Goal: Task Accomplishment & Management: Use online tool/utility

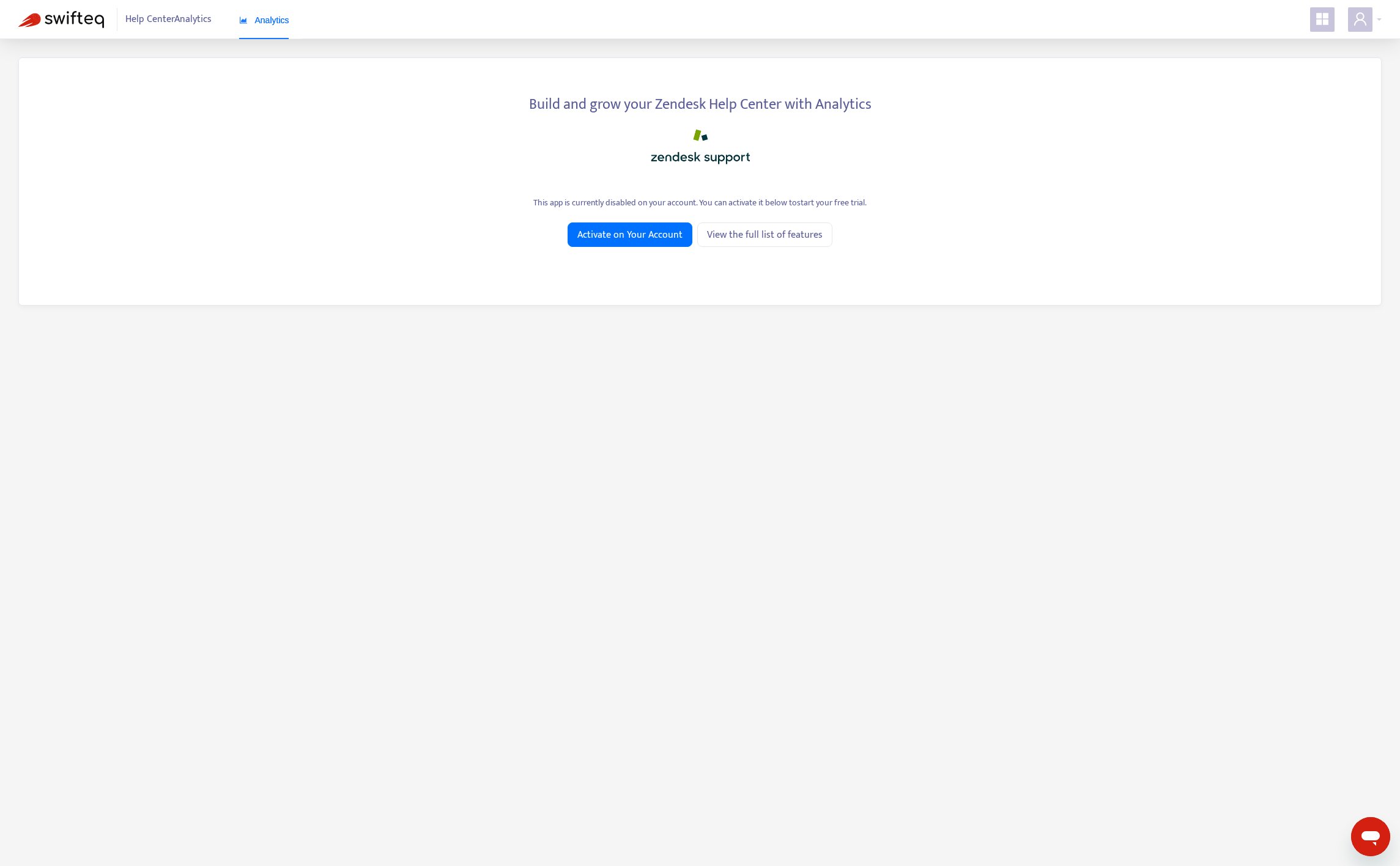
click at [1324, 19] on icon "appstore" at bounding box center [1322, 19] width 15 height 15
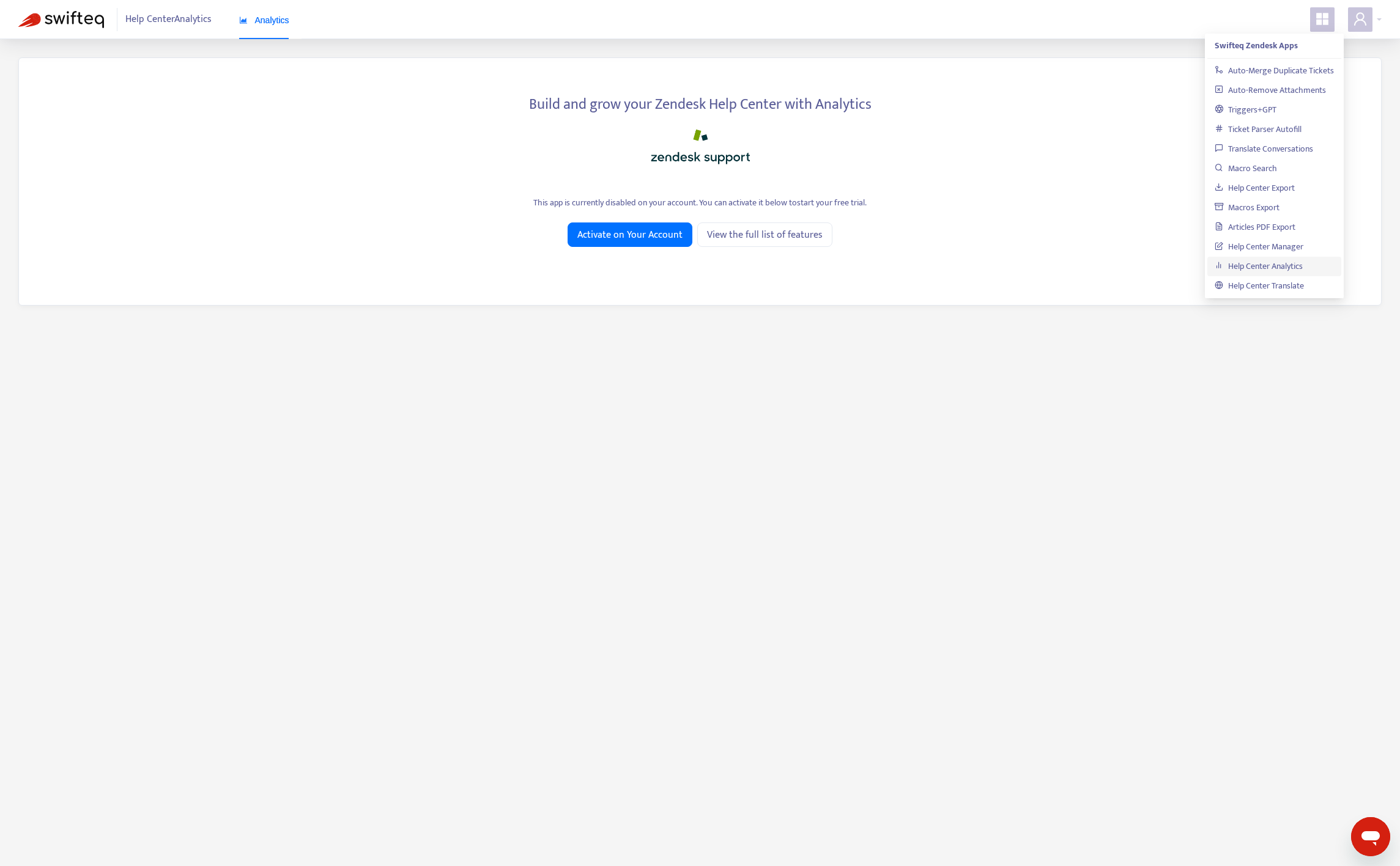
click at [1324, 19] on icon "appstore" at bounding box center [1322, 19] width 15 height 15
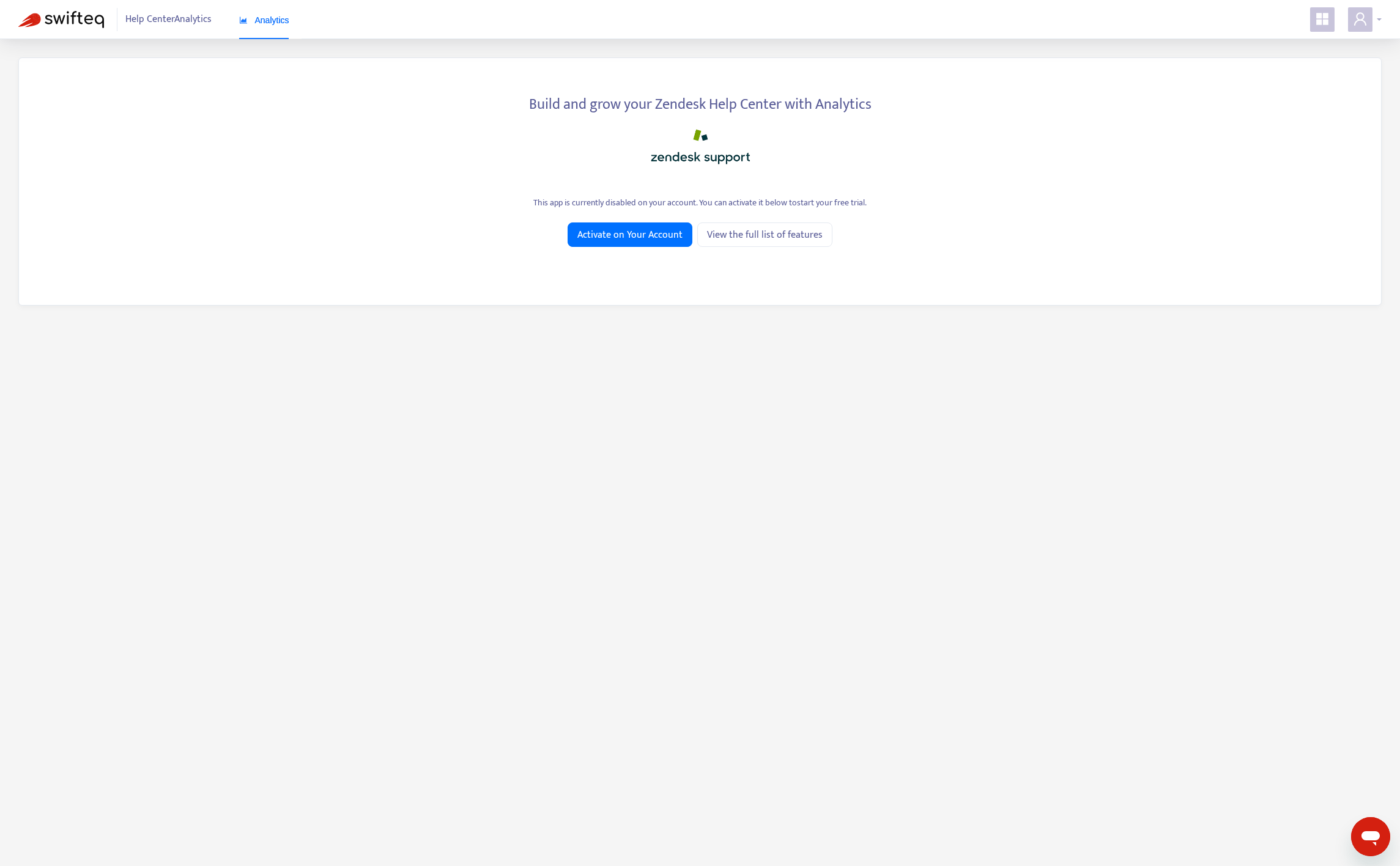
click at [1360, 18] on icon "user" at bounding box center [1360, 19] width 15 height 15
click at [986, 99] on div "Build and grow your Zendesk Help Center with Analytics" at bounding box center [700, 102] width 1325 height 27
click at [78, 26] on img at bounding box center [61, 19] width 86 height 17
click at [585, 239] on span "Activate on Your Account" at bounding box center [630, 235] width 105 height 15
click at [176, 22] on span "Help Center Analytics" at bounding box center [168, 20] width 86 height 24
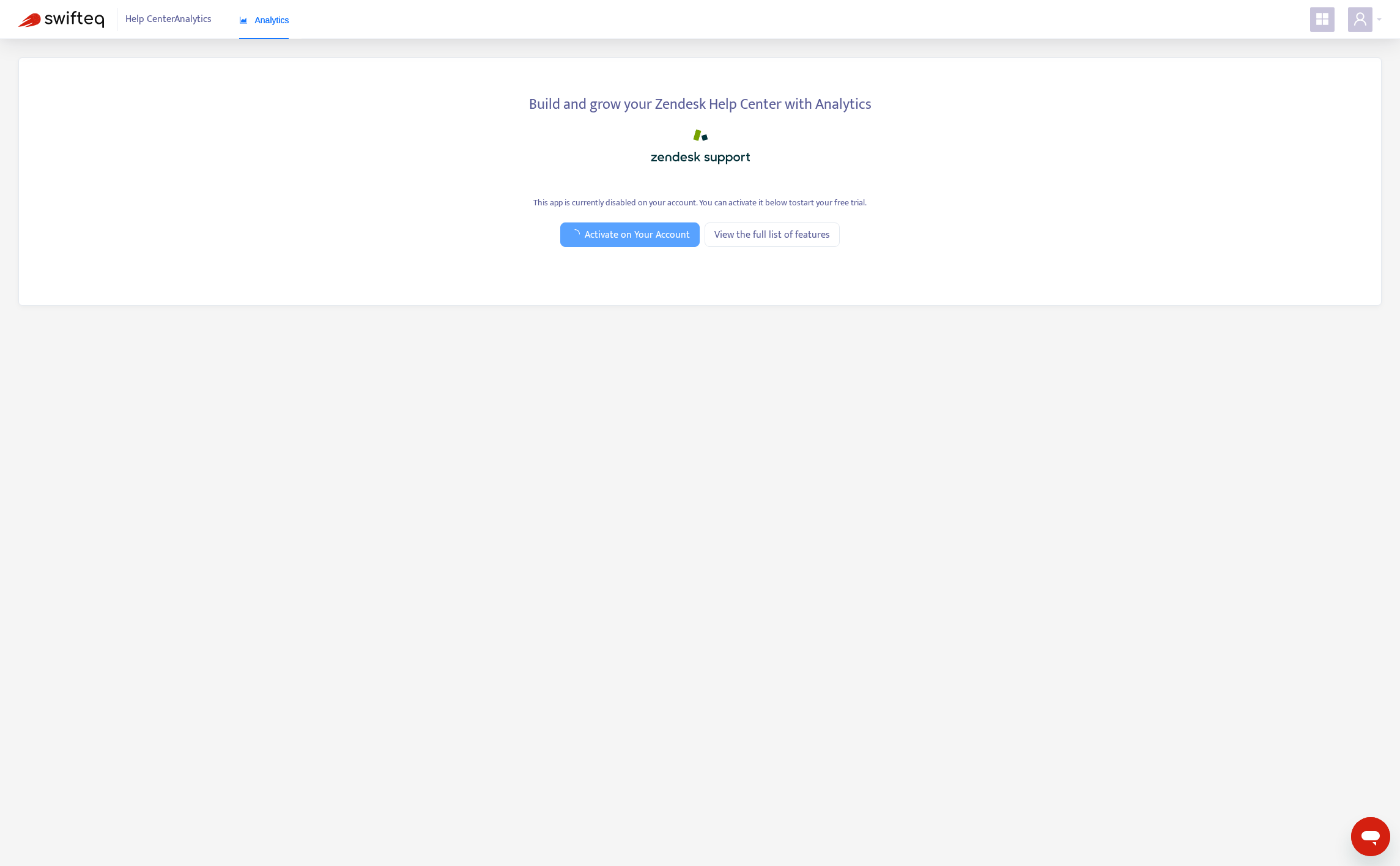
click at [277, 15] on span "Analytics" at bounding box center [264, 20] width 50 height 10
click at [650, 242] on span "Activate on Your Account" at bounding box center [630, 235] width 105 height 15
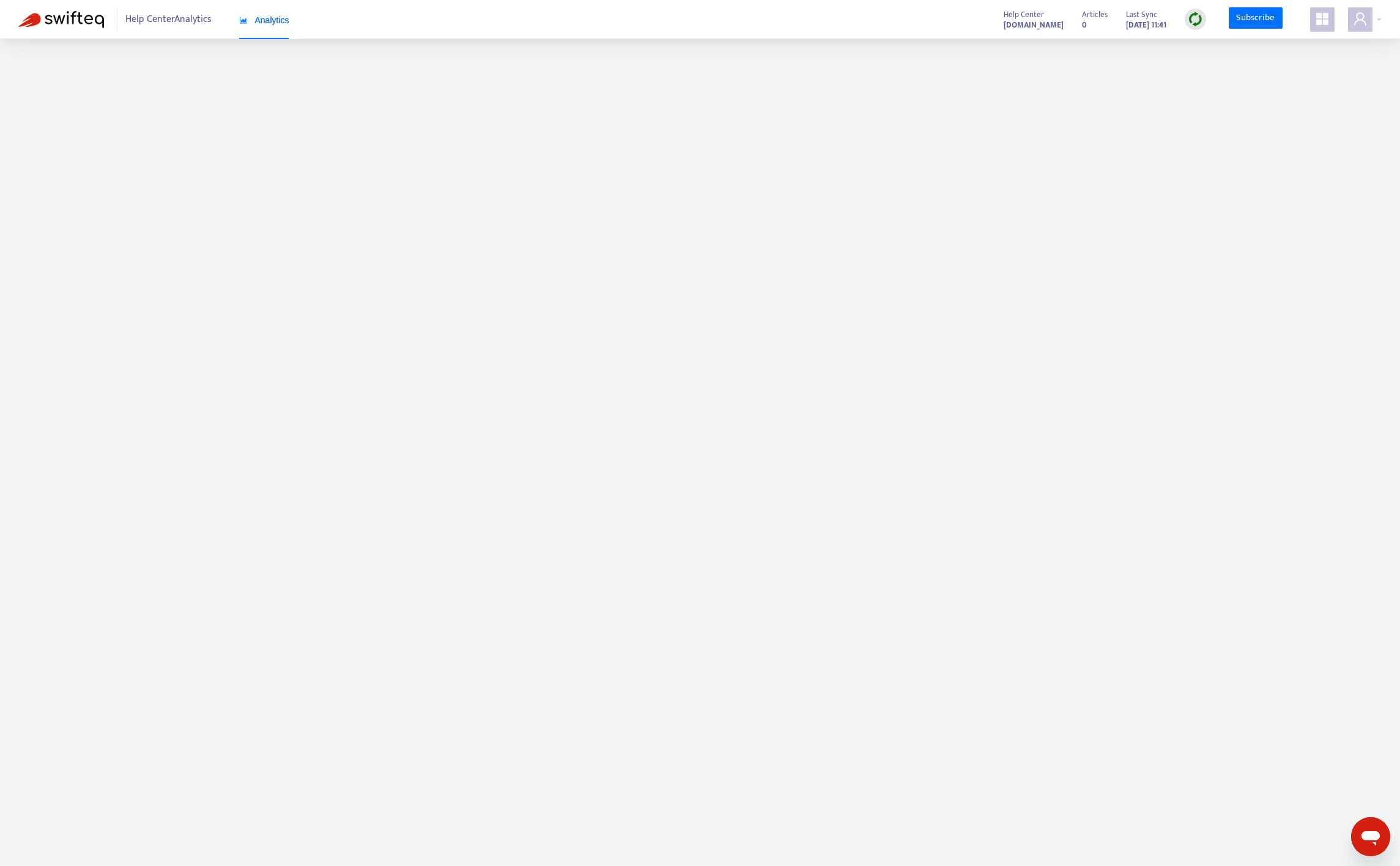
click at [1033, 24] on strong "emburse.zendesk.com" at bounding box center [1034, 25] width 60 height 13
click at [1310, 19] on span at bounding box center [1321, 19] width 24 height 24
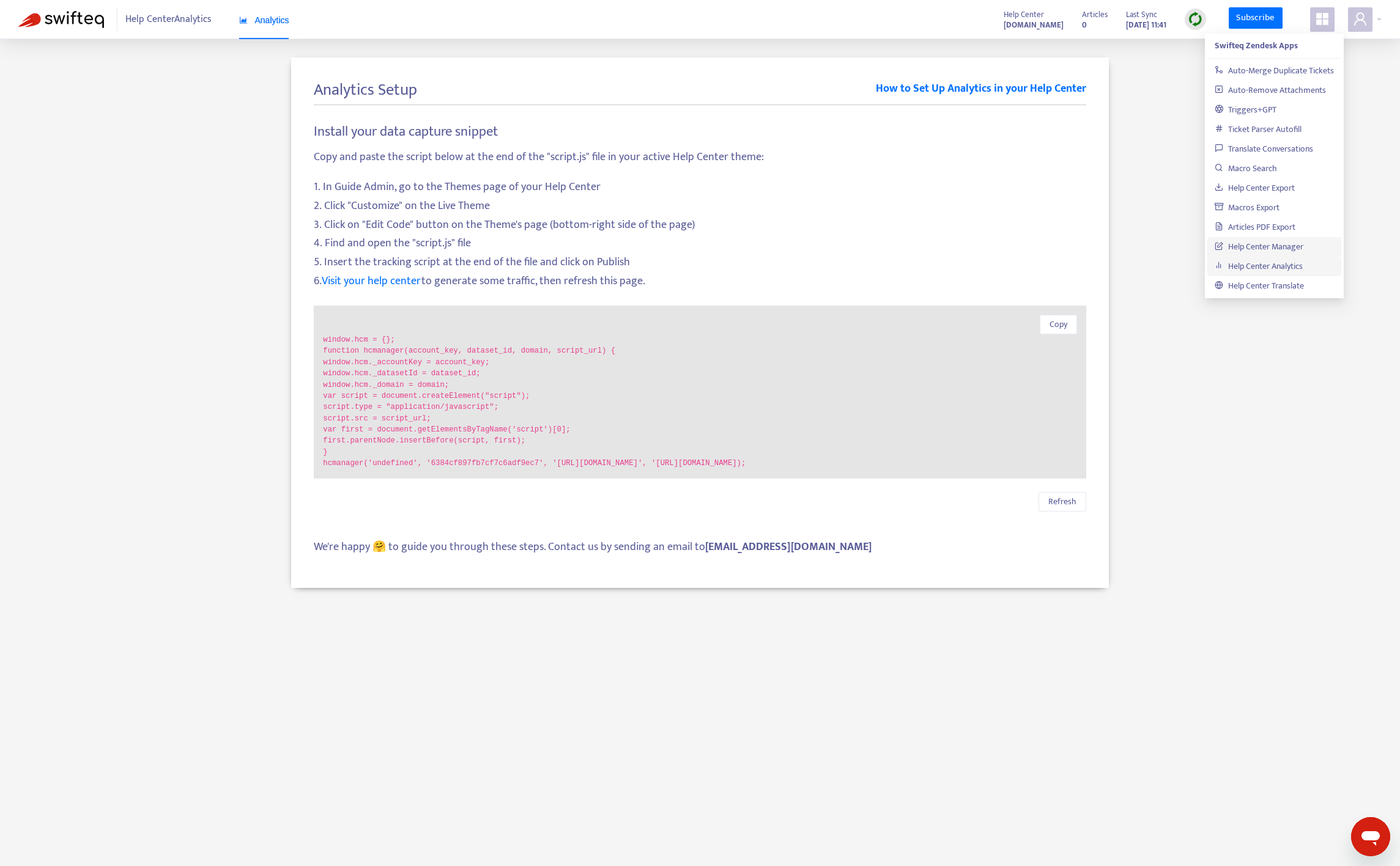
click at [1250, 253] on link "Help Center Manager" at bounding box center [1259, 246] width 89 height 14
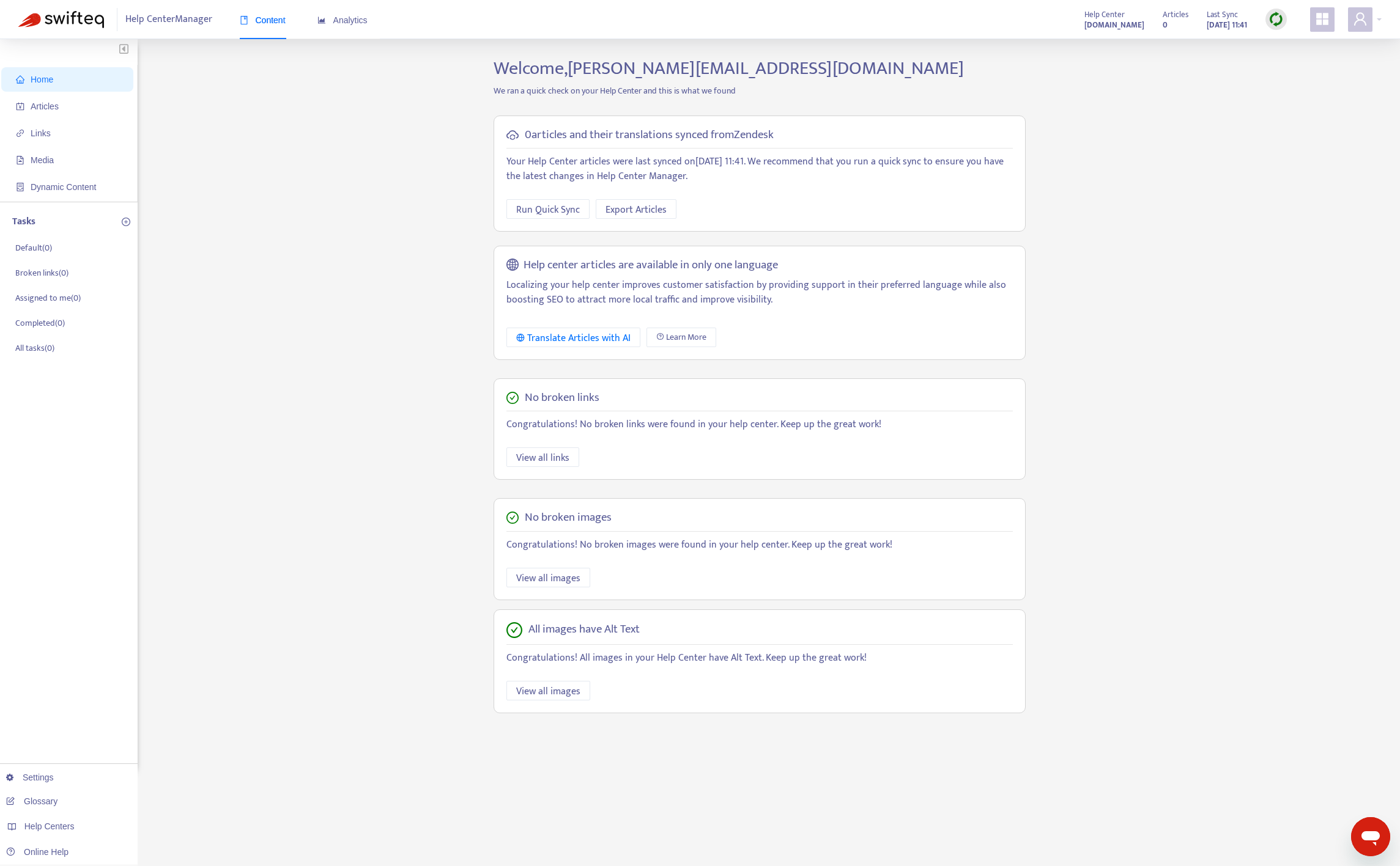
click at [275, 250] on div "Home Articles Links Media Dynamic Content Tasks Default ( 0 ) Broken links ( 0 …" at bounding box center [700, 415] width 1363 height 715
drag, startPoint x: 1197, startPoint y: 186, endPoint x: 1186, endPoint y: 186, distance: 11.0
click at [1197, 187] on div "Home Articles Links Media Dynamic Content Tasks Default ( 0 ) Broken links ( 0 …" at bounding box center [700, 415] width 1363 height 715
click at [1087, 20] on strong "[DOMAIN_NAME]" at bounding box center [1114, 25] width 60 height 13
click at [1163, 18] on div "0" at bounding box center [1175, 21] width 26 height 6
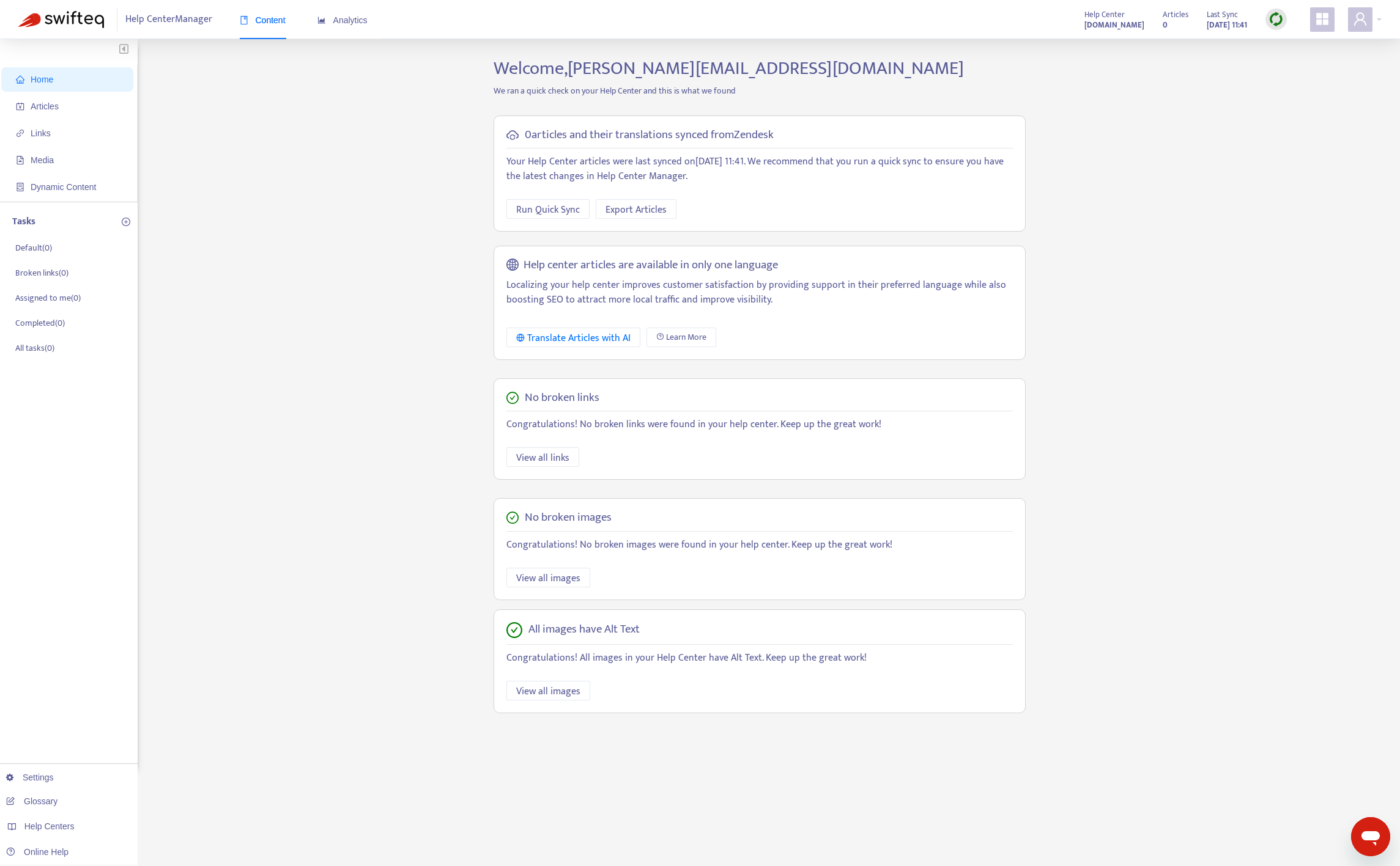
click at [1382, 17] on div "Help Center Manager Content Analytics Help Center [DOMAIN_NAME] Articles 0 Last…" at bounding box center [700, 19] width 1400 height 39
click at [1379, 20] on div at bounding box center [1365, 19] width 34 height 24
click at [1351, 113] on div "Help Centers" at bounding box center [1322, 123] width 149 height 20
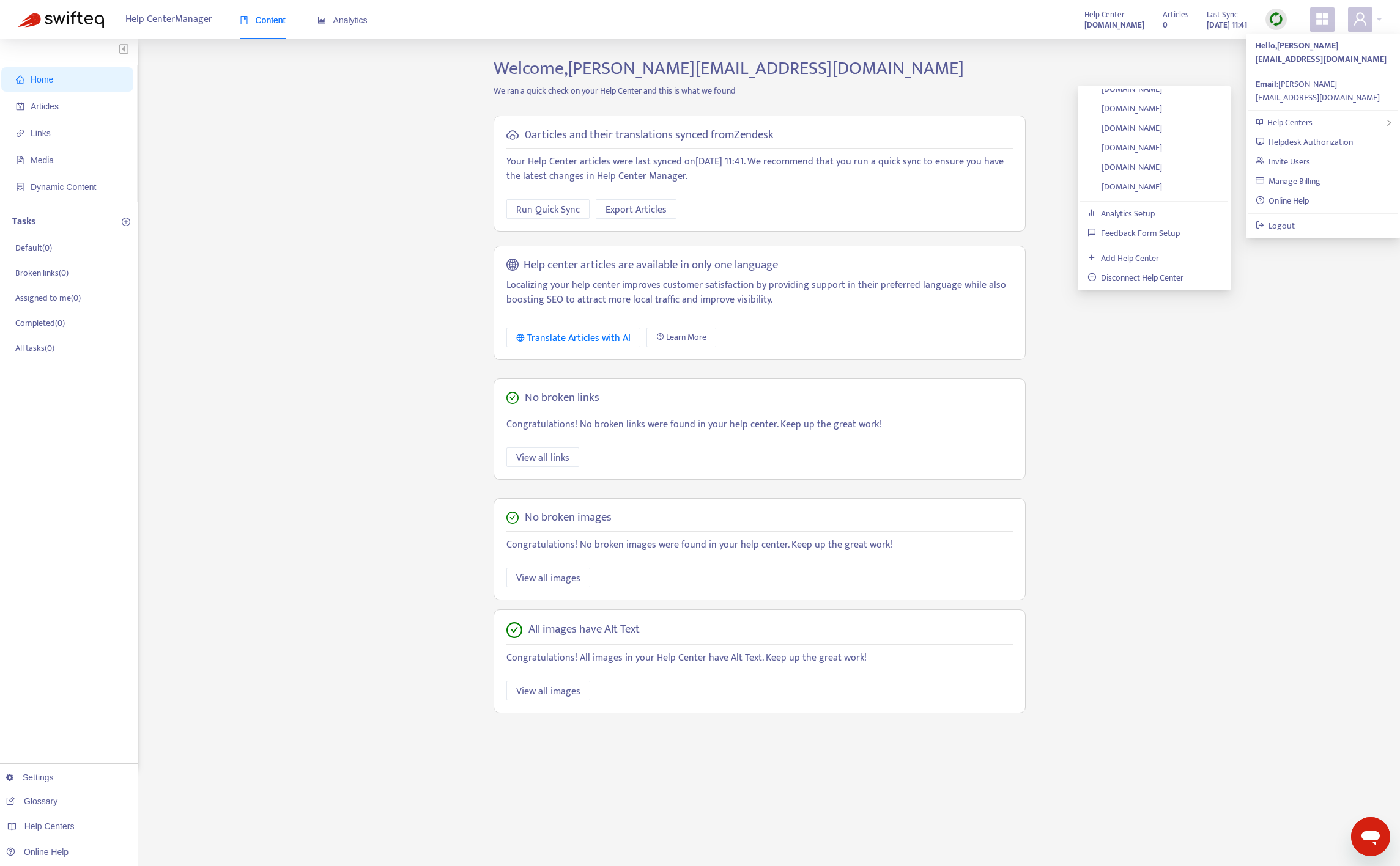
scroll to position [234, 0]
click at [1162, 141] on link "[DOMAIN_NAME]" at bounding box center [1125, 138] width 75 height 14
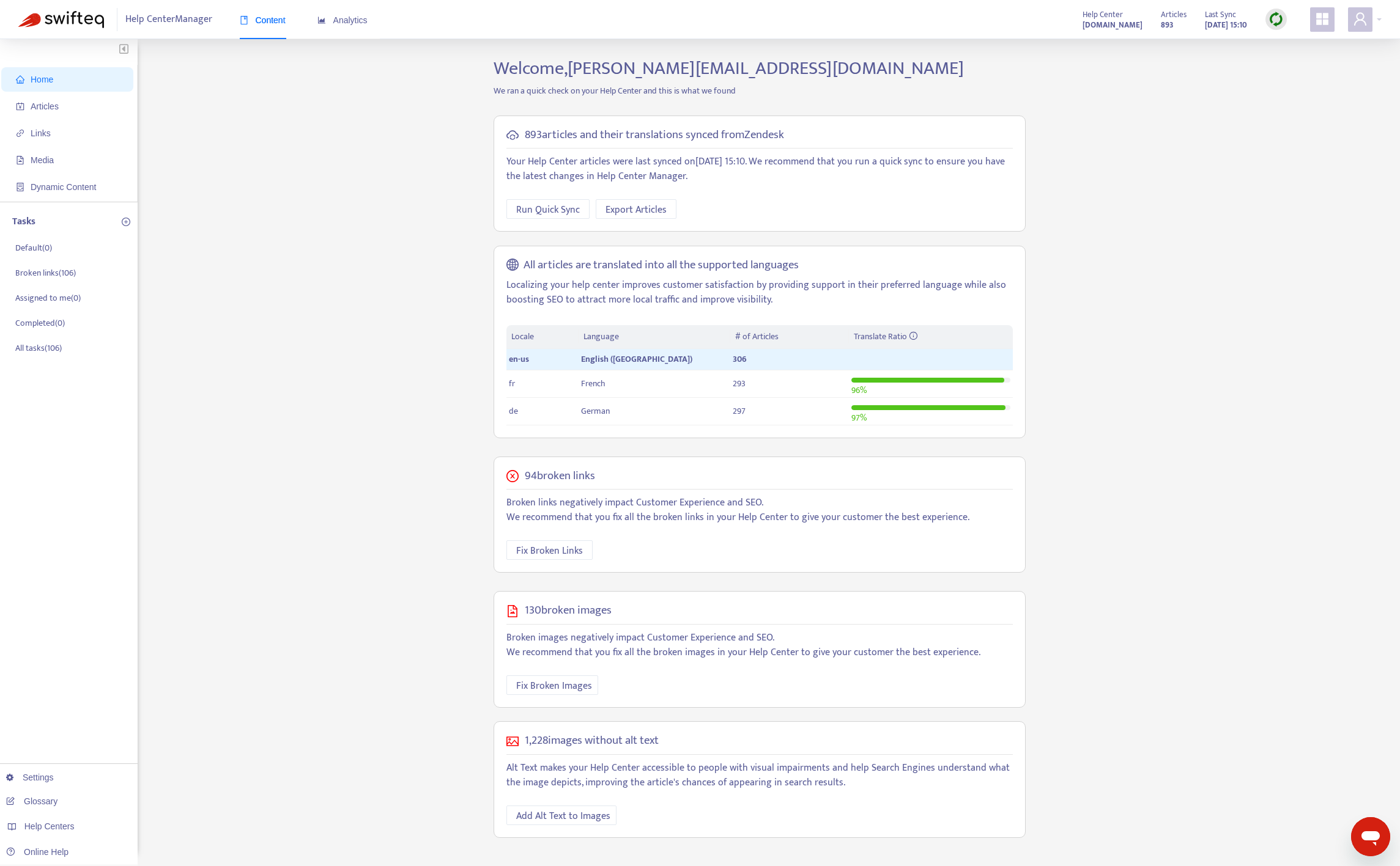
click at [1271, 147] on div "Home Articles Links Media Dynamic Content Tasks Default ( 0 ) Broken links ( 10…" at bounding box center [700, 457] width 1363 height 799
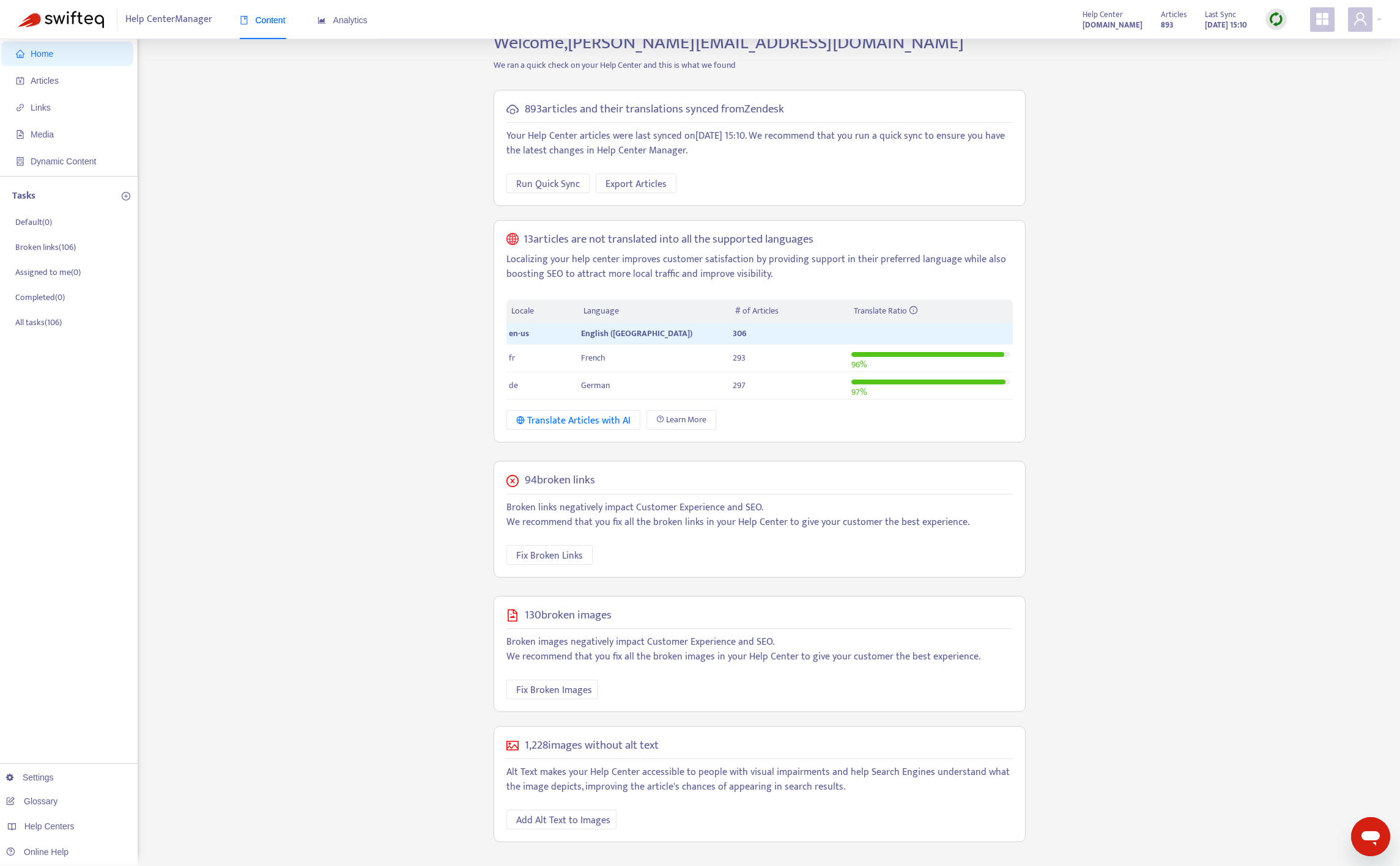
scroll to position [39, 0]
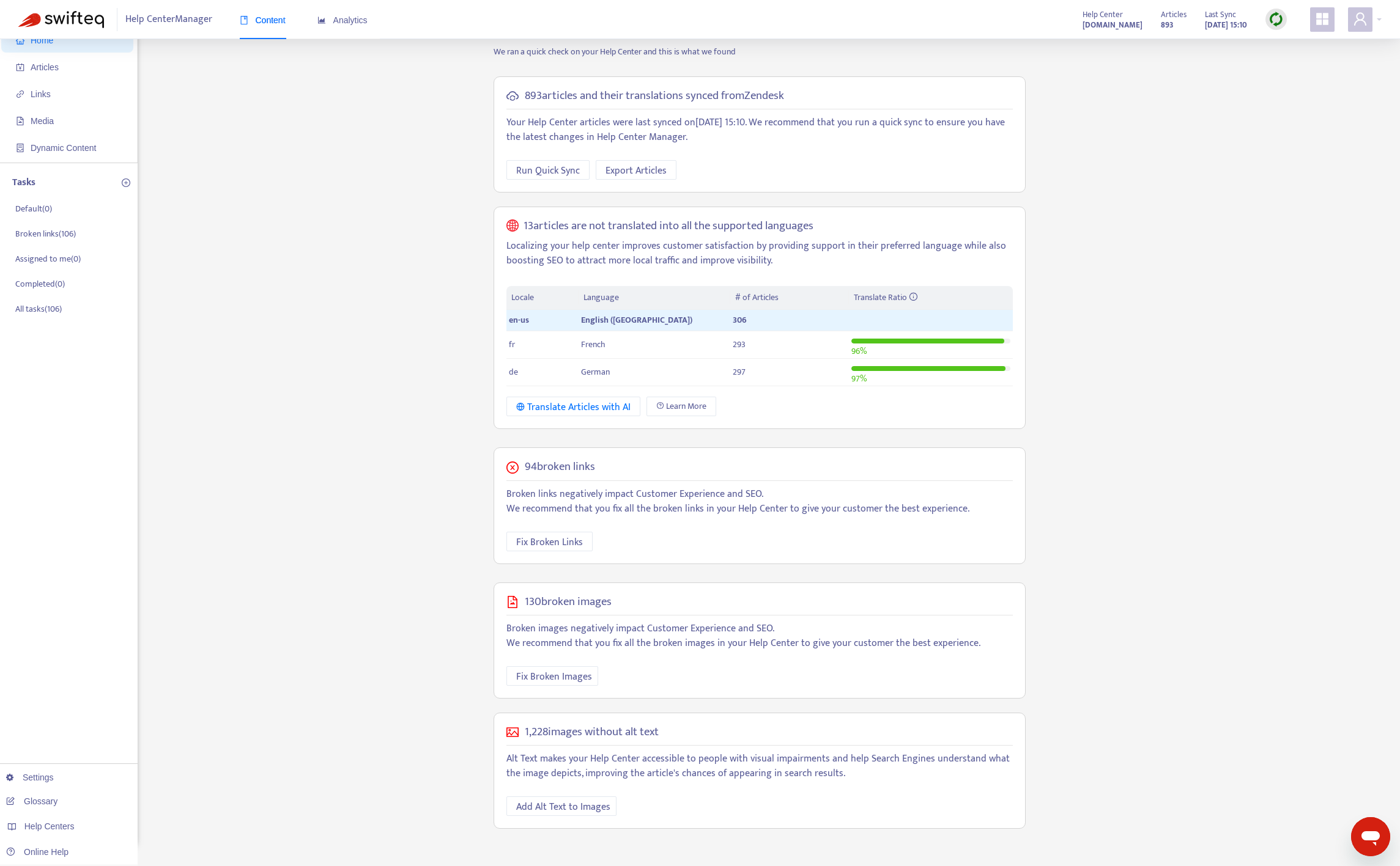
click at [412, 245] on div "Home Articles Links Media Dynamic Content Tasks Default ( 0 ) Broken links ( 10…" at bounding box center [700, 433] width 1363 height 829
click at [1079, 664] on div "Home Articles Links Media Dynamic Content Tasks Default ( 0 ) Broken links ( 10…" at bounding box center [700, 433] width 1363 height 829
click at [1213, 486] on div "Home Articles Links Media Dynamic Content Tasks Default ( 0 ) Broken links ( 10…" at bounding box center [700, 433] width 1363 height 829
click at [348, 173] on div "Home Articles Links Media Dynamic Content Tasks Default ( 0 ) Broken links ( 10…" at bounding box center [700, 433] width 1363 height 829
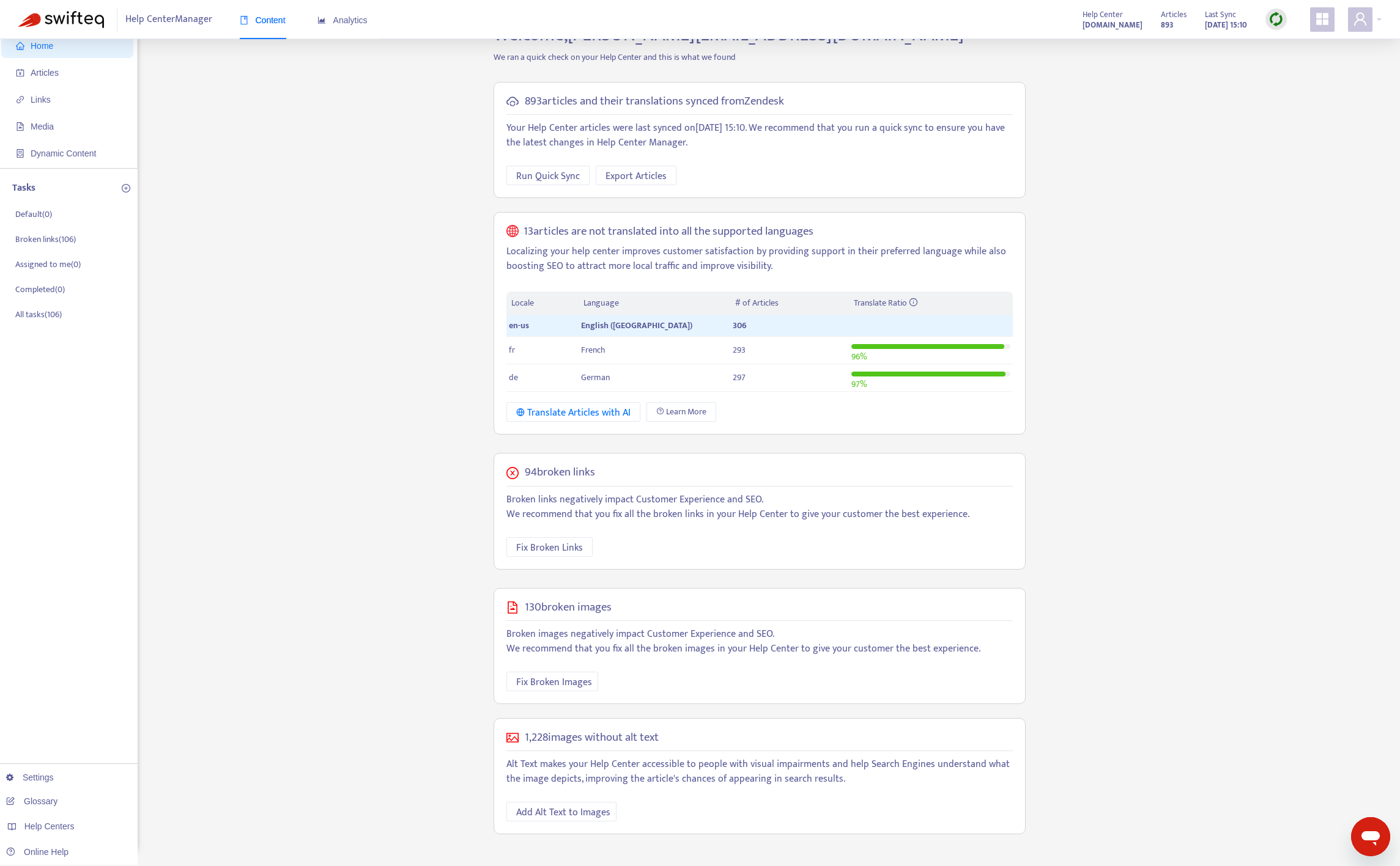
scroll to position [0, 0]
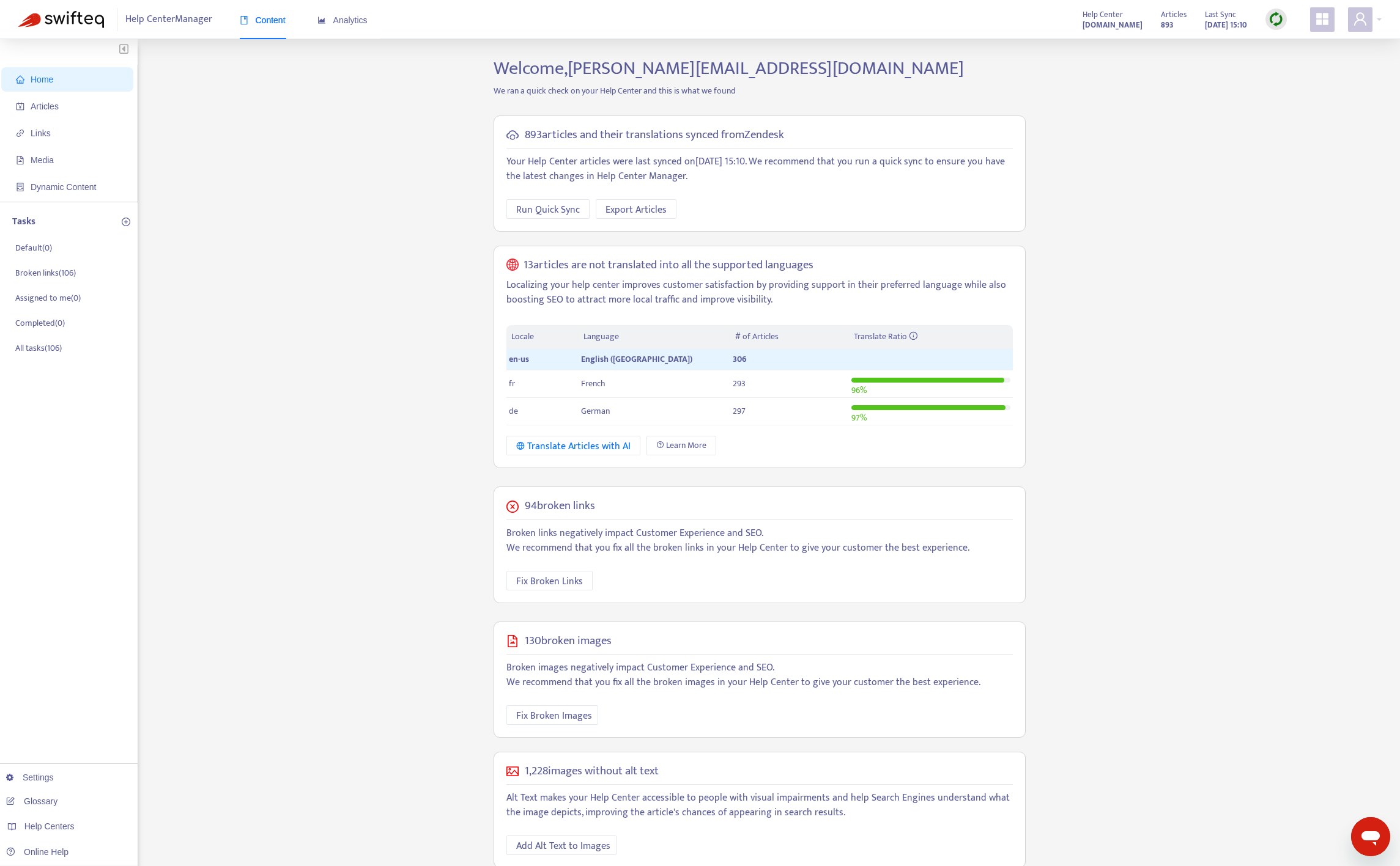
drag, startPoint x: 304, startPoint y: 208, endPoint x: 354, endPoint y: 193, distance: 52.2
click at [304, 207] on div "Home Articles Links Media Dynamic Content Tasks Default ( 0 ) Broken links ( 10…" at bounding box center [700, 472] width 1363 height 829
click at [624, 204] on span "Export Articles" at bounding box center [636, 209] width 61 height 15
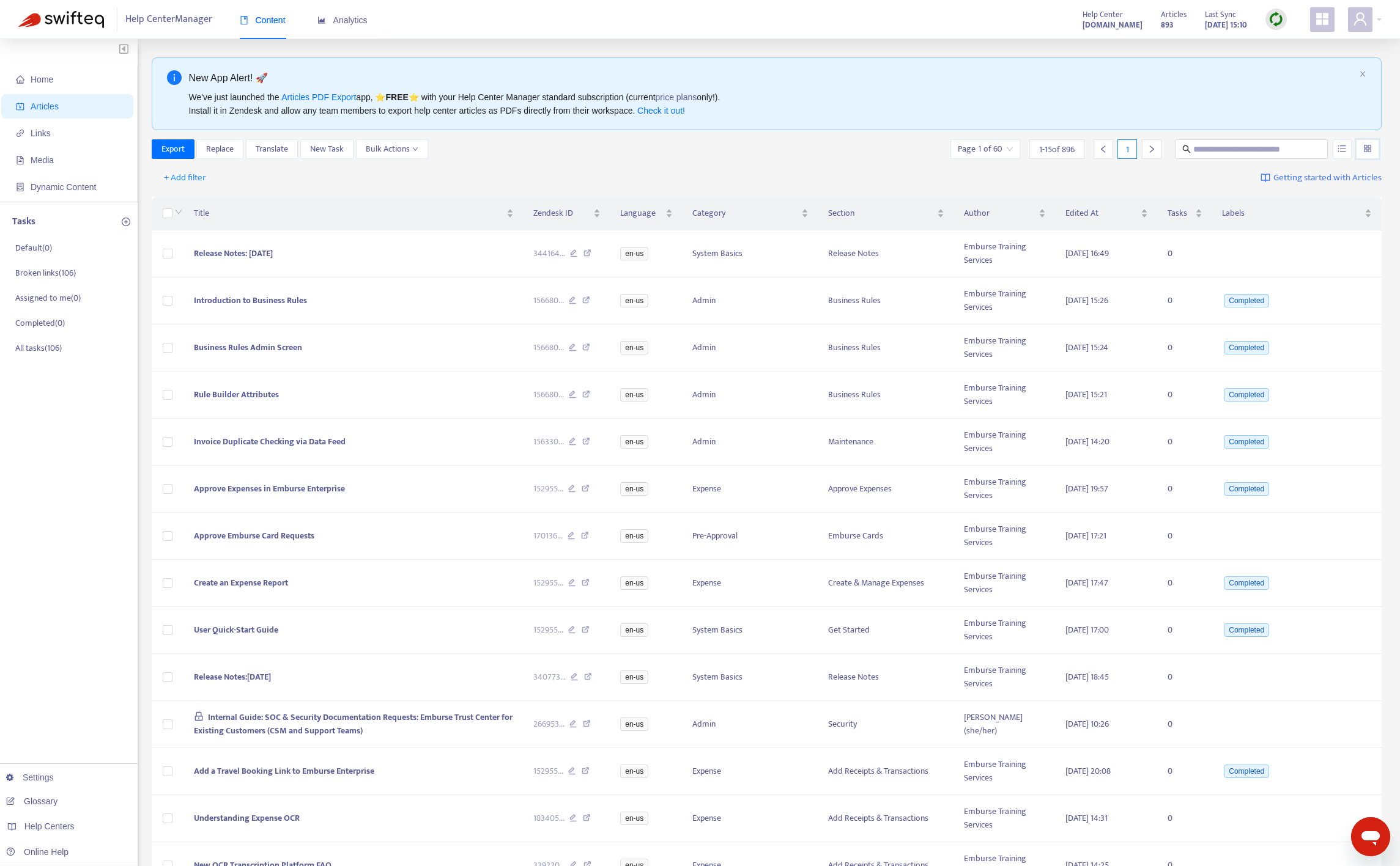
click at [1369, 149] on input "search" at bounding box center [1368, 149] width 9 height 18
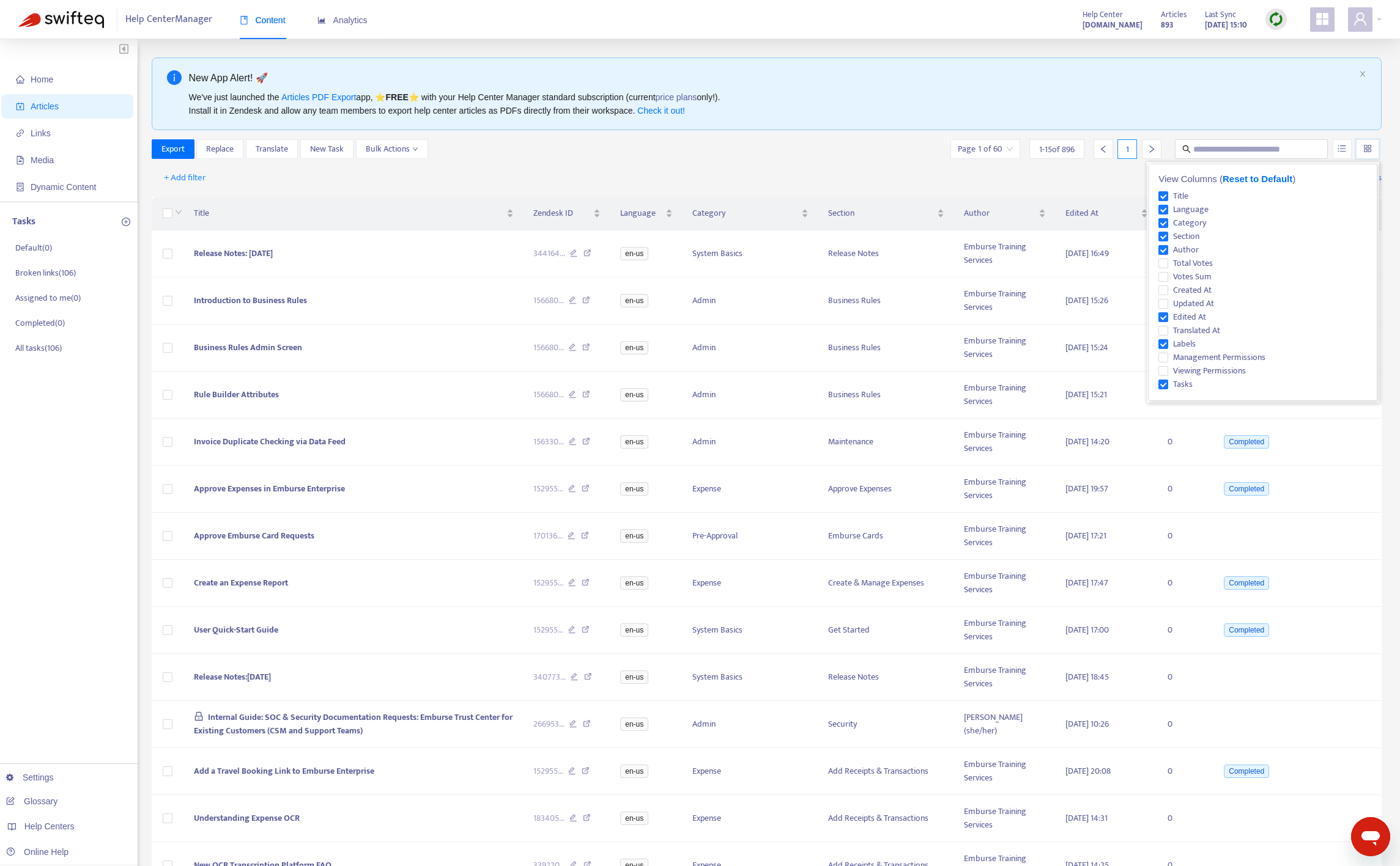
click at [1369, 149] on input "search" at bounding box center [1368, 149] width 9 height 18
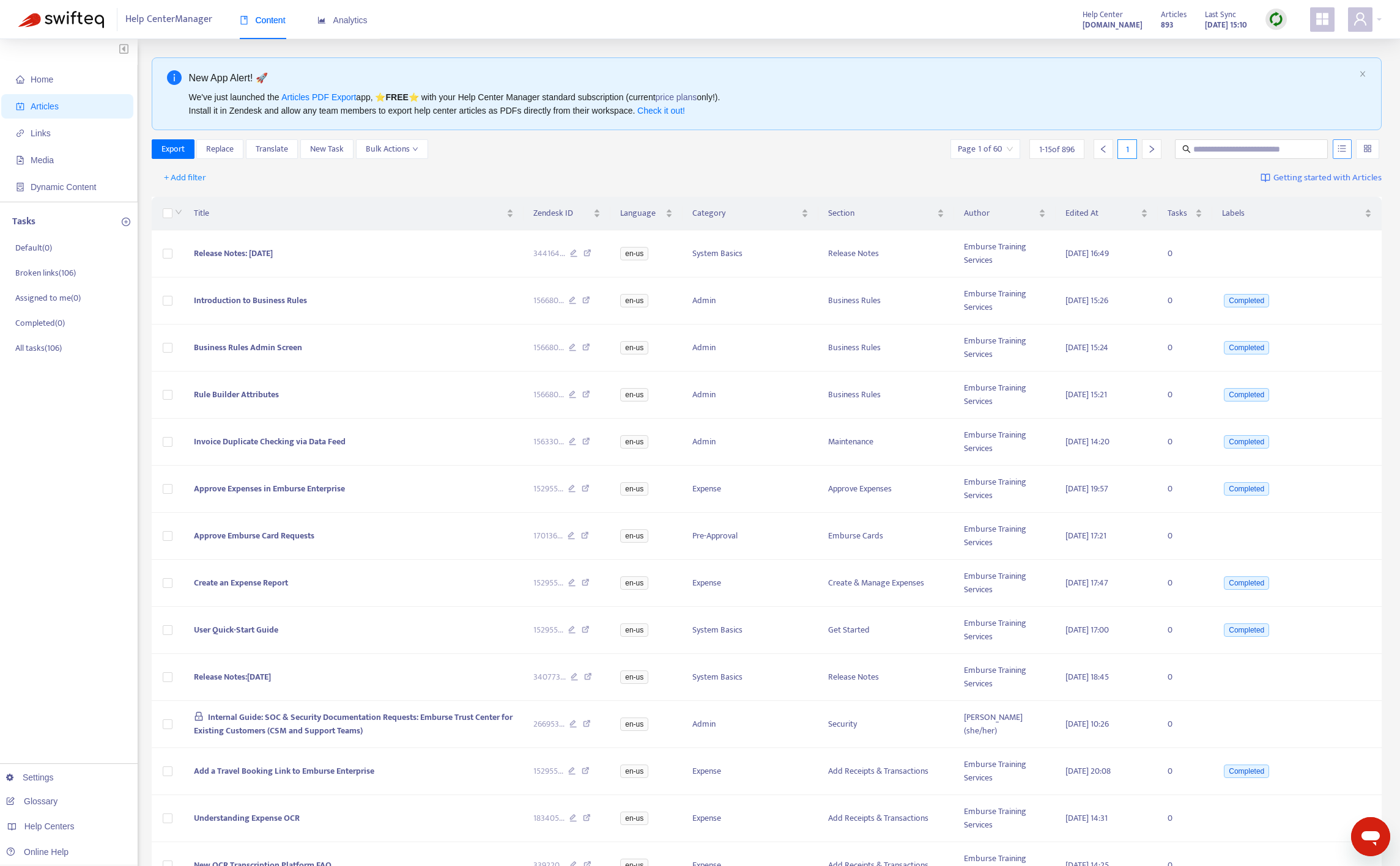
click at [1346, 149] on button "button" at bounding box center [1342, 149] width 19 height 20
click at [707, 159] on div "Export Replace Translate New Task Bulk Actions Page 1 of 60 1 - 15 of 896 1" at bounding box center [767, 149] width 1230 height 20
click at [418, 149] on icon "down" at bounding box center [415, 149] width 6 height 6
click at [483, 151] on div "Export Replace Translate New Task Bulk Actions Page 1 of 60 1 - 15 of 896 1" at bounding box center [767, 149] width 1230 height 20
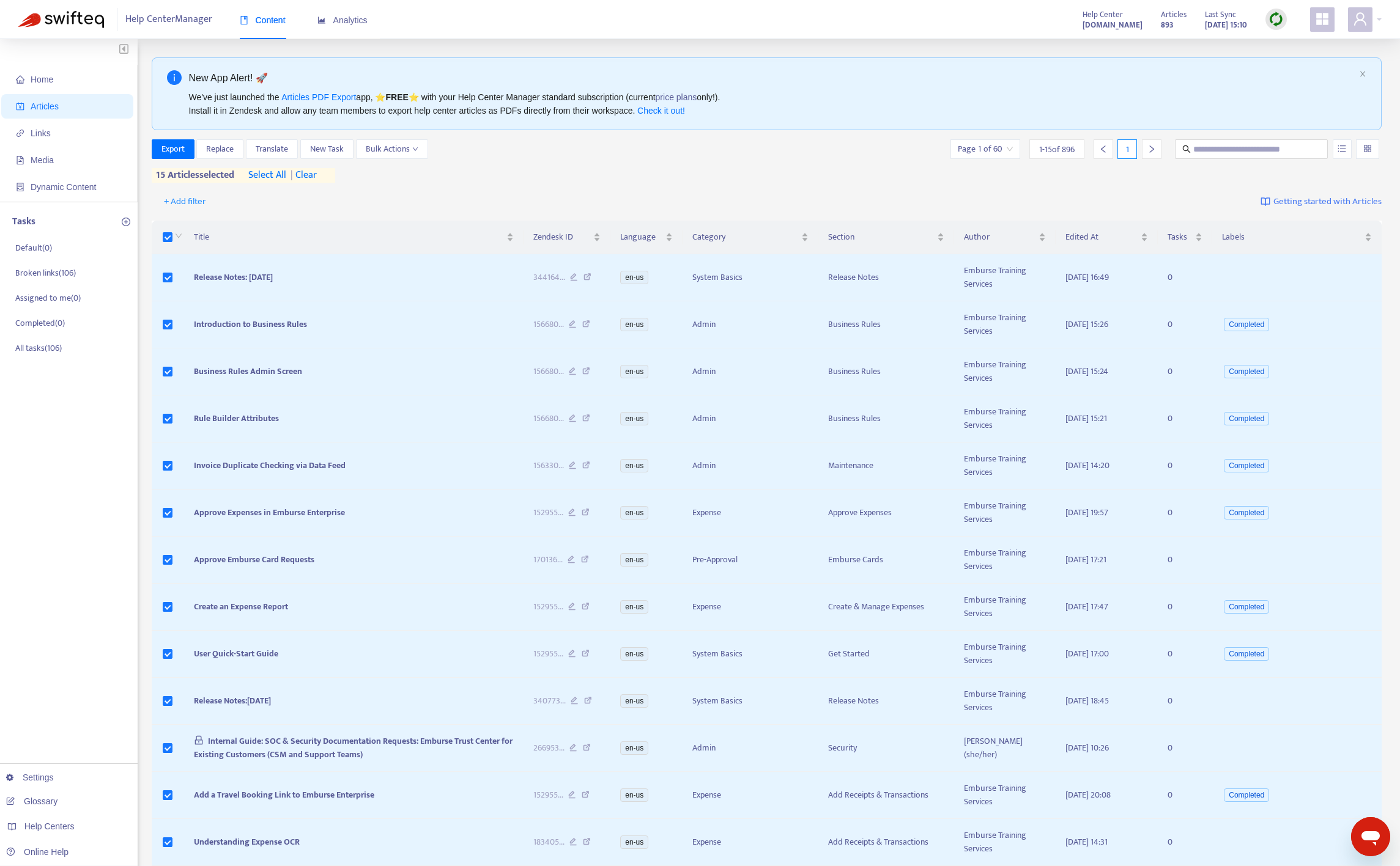
click at [163, 215] on div "+ Add filter Getting started with Articles" at bounding box center [767, 201] width 1230 height 29
click at [170, 215] on div "+ Add filter Getting started with Articles" at bounding box center [767, 201] width 1230 height 29
click at [165, 215] on div "+ Add filter Getting started with Articles" at bounding box center [767, 201] width 1230 height 29
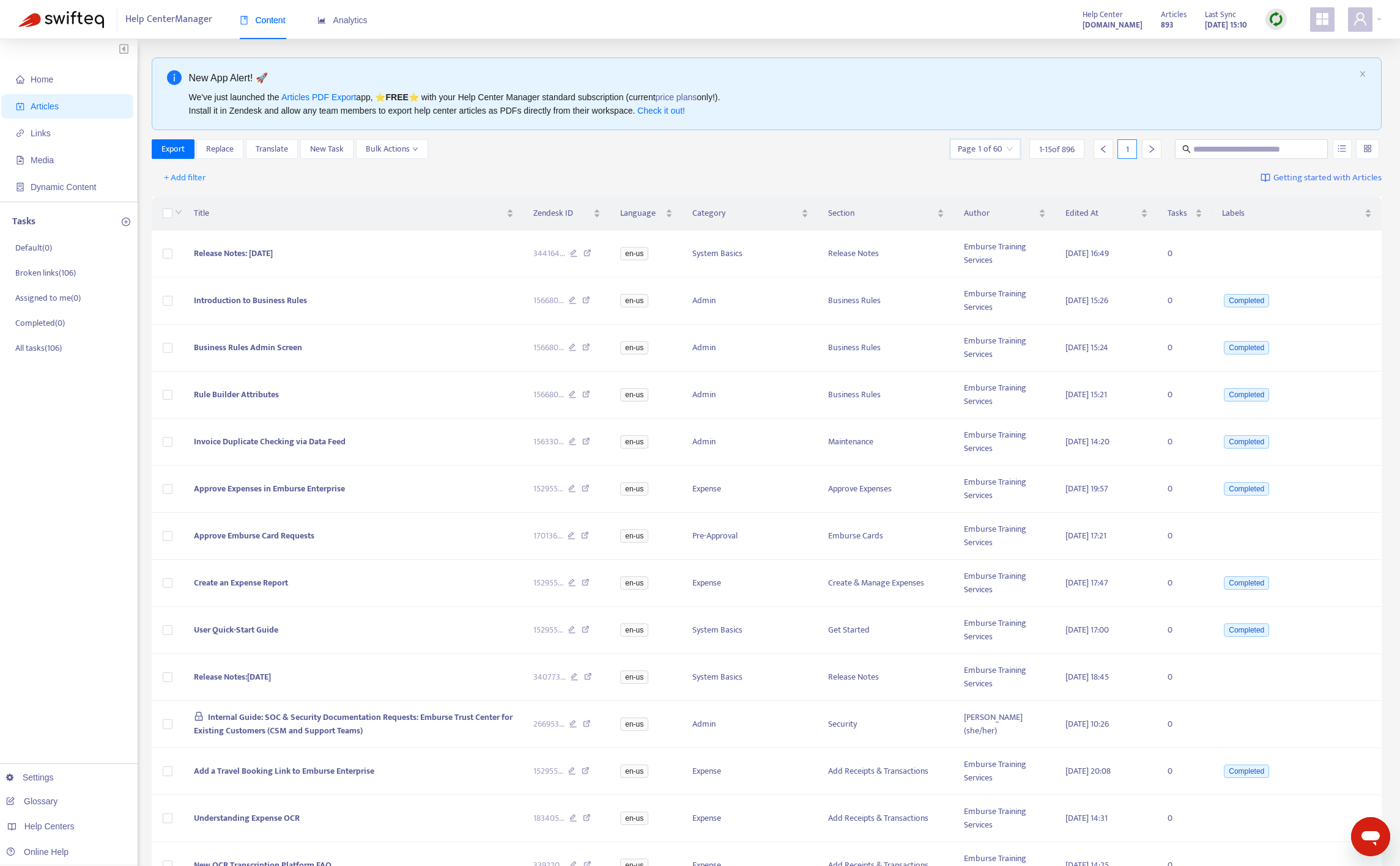
click at [1000, 155] on input "search" at bounding box center [985, 149] width 55 height 18
click at [1059, 151] on span "1 - 15 of 896" at bounding box center [1057, 149] width 35 height 12
click at [1077, 149] on div "1 - 15 of 896" at bounding box center [1057, 149] width 55 height 20
click at [991, 151] on input "search" at bounding box center [985, 149] width 55 height 18
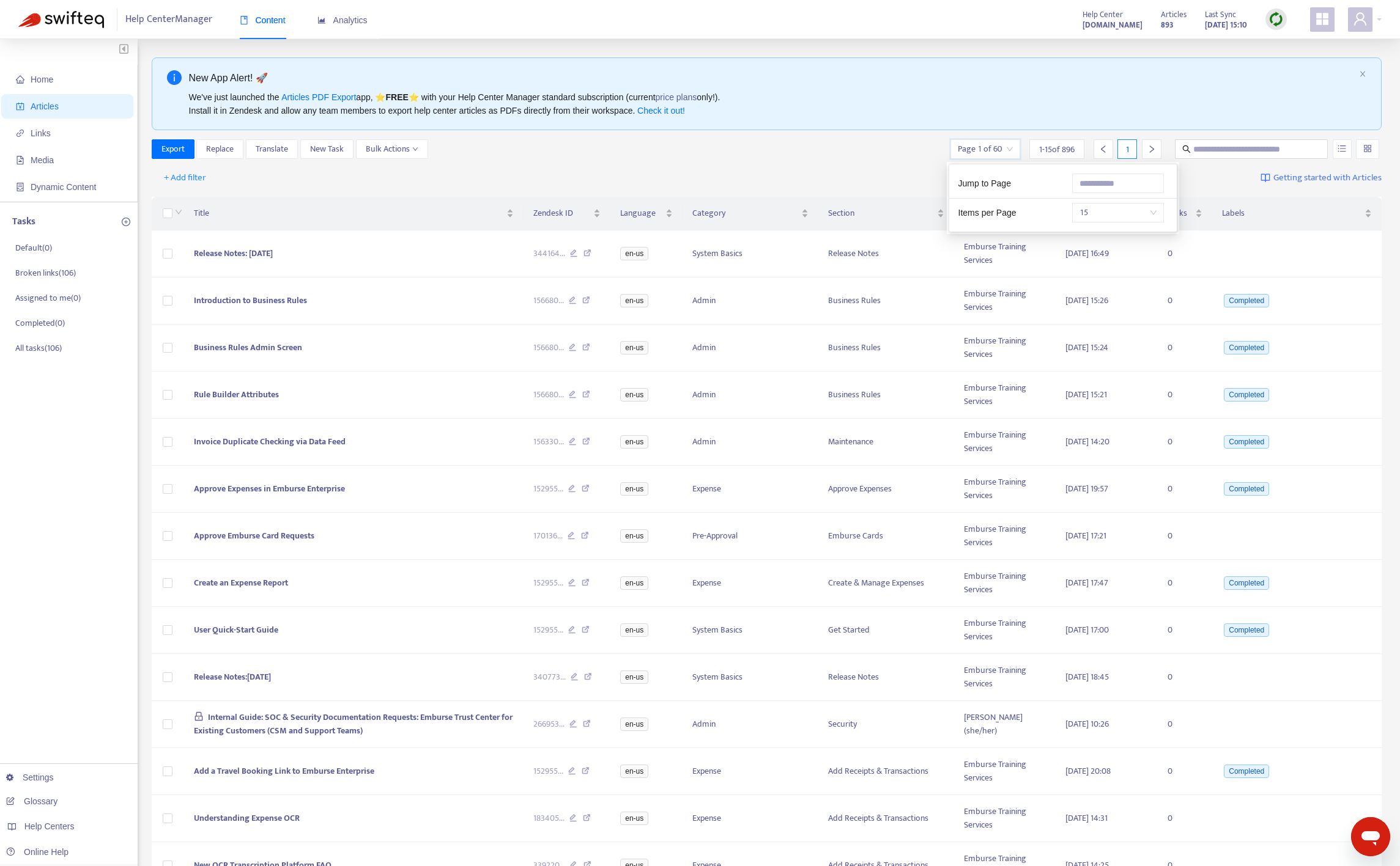
drag, startPoint x: 991, startPoint y: 151, endPoint x: 854, endPoint y: 154, distance: 137.0
click at [963, 149] on input "search" at bounding box center [985, 149] width 55 height 18
click at [830, 159] on div "Export Replace Translate New Task Bulk Actions Page 1 of 60 1 - 15 of 896 1" at bounding box center [767, 149] width 1230 height 20
click at [958, 148] on input "search" at bounding box center [985, 149] width 55 height 18
click at [1141, 213] on span "15" at bounding box center [1118, 212] width 77 height 18
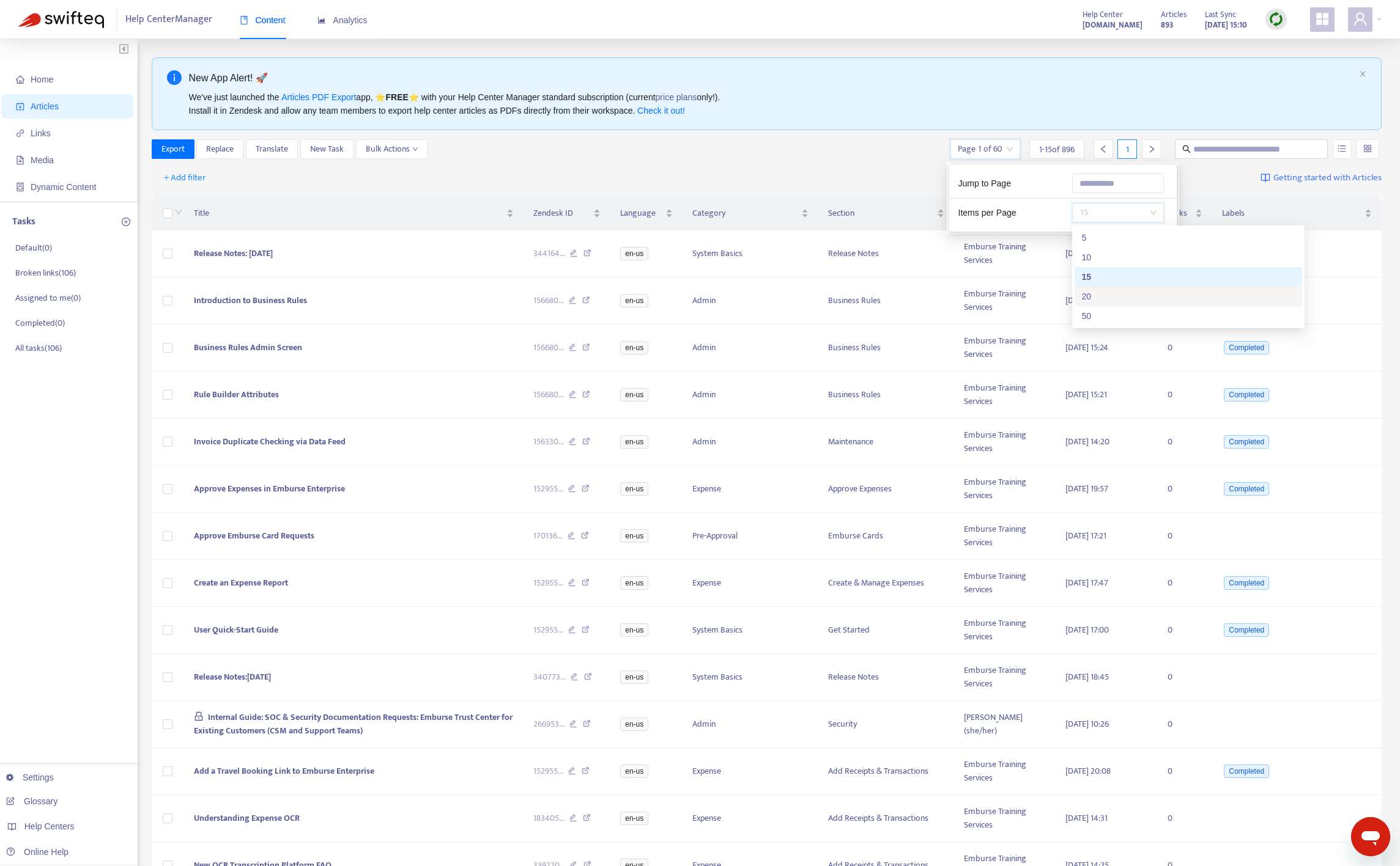
click at [1125, 315] on div "50" at bounding box center [1188, 316] width 213 height 13
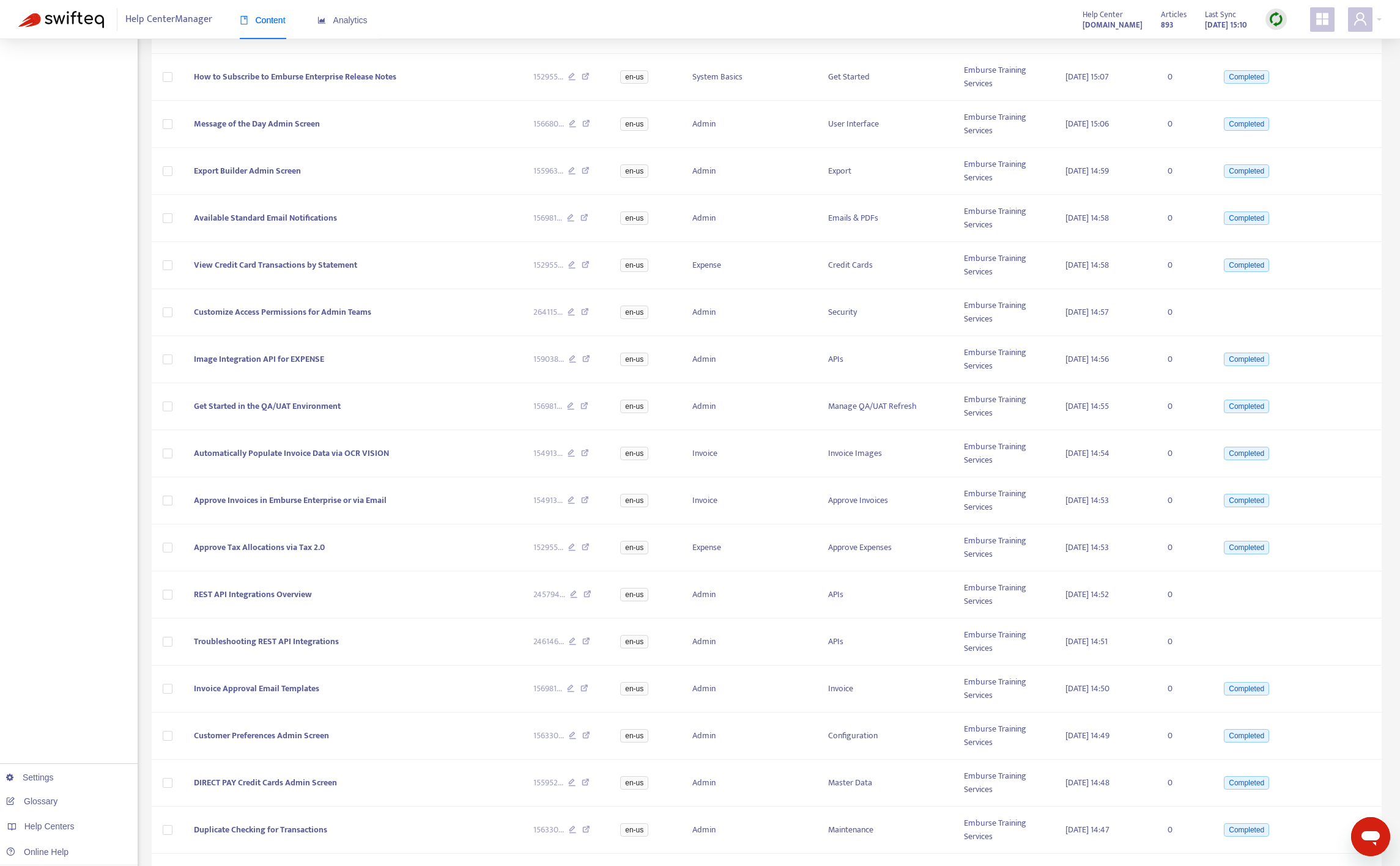
scroll to position [1801, 0]
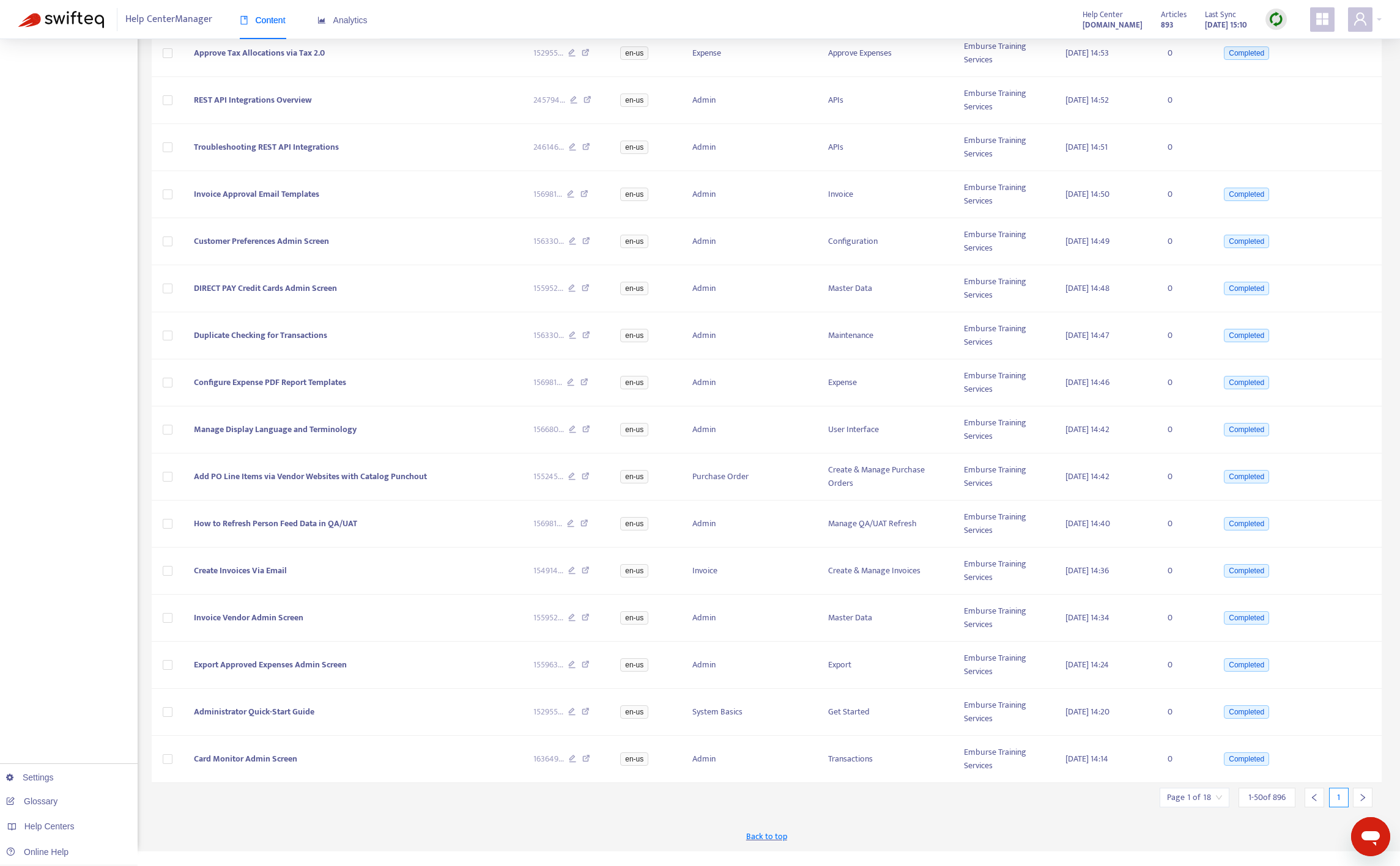
click at [977, 839] on div "Back to top" at bounding box center [767, 837] width 1230 height 31
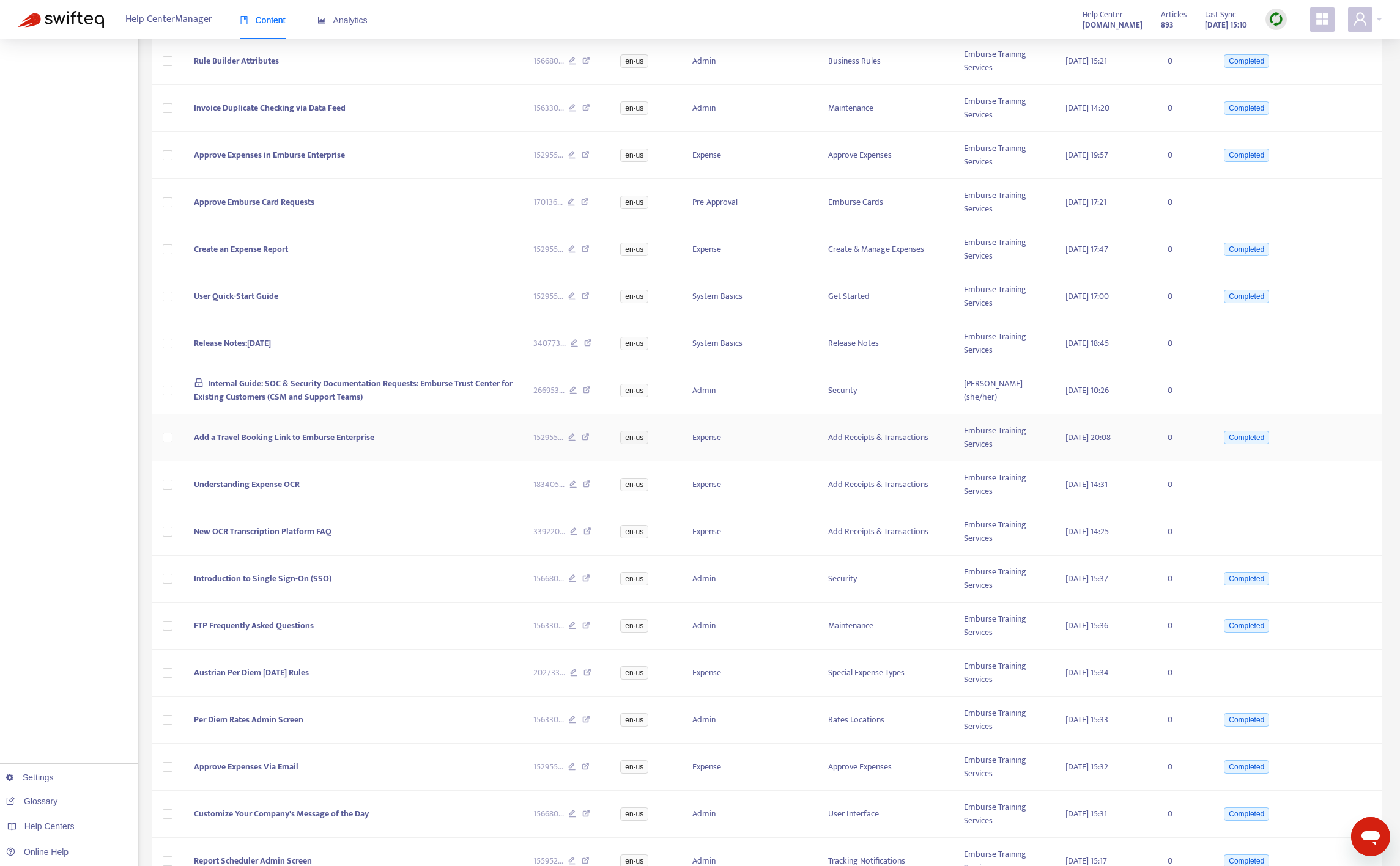
scroll to position [0, 0]
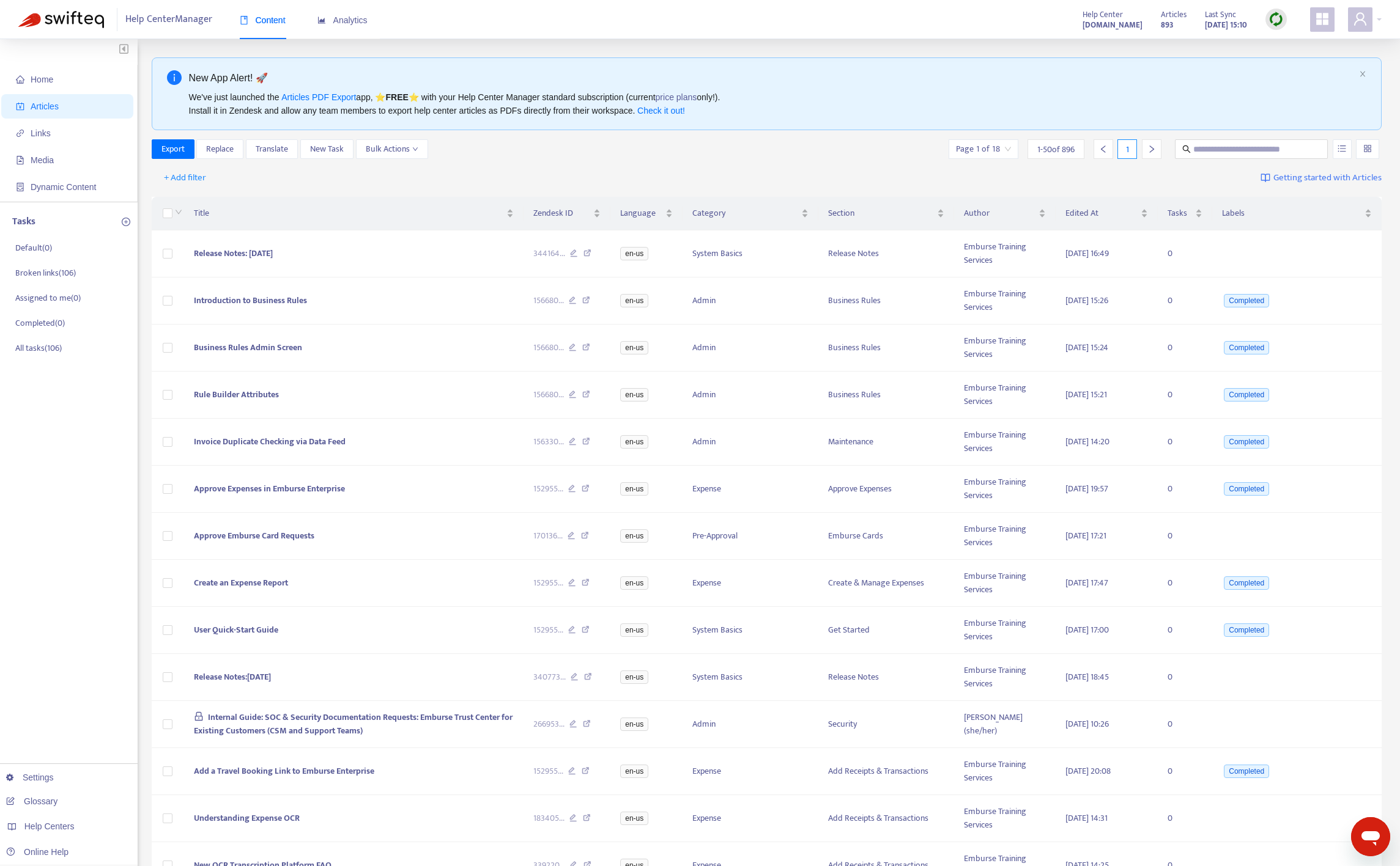
click at [778, 164] on div "+ Add filter Getting started with Articles" at bounding box center [767, 178] width 1230 height 29
click at [647, 156] on div "Export Replace Translate New Task Bulk Actions Page 1 of 18 1 - 50 of 896 1" at bounding box center [767, 149] width 1230 height 20
click at [797, 159] on div "Export Replace Translate New Task Bulk Actions Page 1 of 18 1 - 50 of 896 1" at bounding box center [767, 149] width 1230 height 20
